Goal: Use online tool/utility: Utilize a website feature to perform a specific function

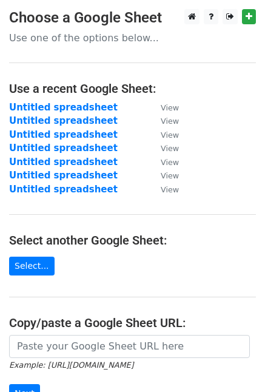
scroll to position [171, 0]
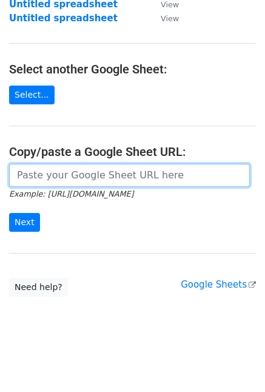
click at [67, 178] on input "url" at bounding box center [129, 175] width 241 height 23
paste input "[URL][DOMAIN_NAME]"
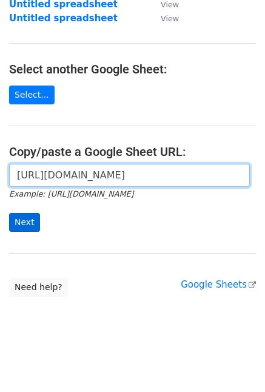
type input "[URL][DOMAIN_NAME]"
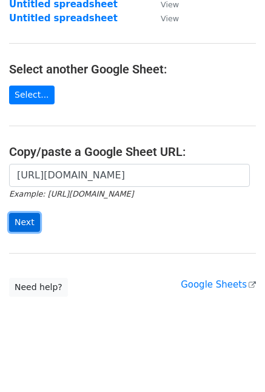
click at [24, 213] on input "Next" at bounding box center [24, 222] width 31 height 19
